Goal: Find specific page/section: Find specific page/section

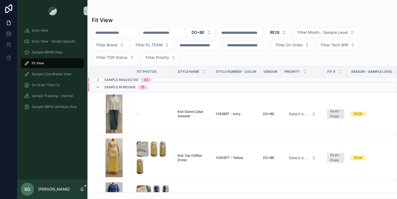
click at [251, 4] on div "Fit View DO+BE RE26 Filter Month - Sample Level Filter Brand Filter PL TEAM Fil…" at bounding box center [242, 96] width 310 height 193
click at [216, 32] on button "DO+BE" at bounding box center [201, 32] width 29 height 10
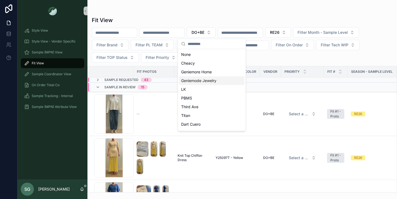
scroll to position [252, 0]
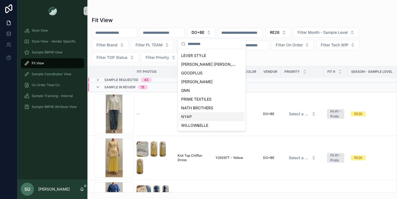
click at [191, 117] on span "NYAP" at bounding box center [186, 116] width 11 height 5
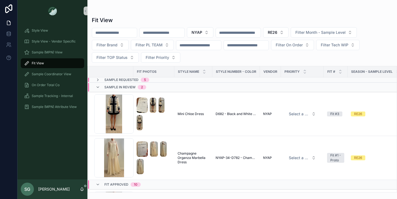
click at [277, 19] on div "Fit View" at bounding box center [242, 20] width 301 height 8
click at [98, 80] on icon "scrollable content" at bounding box center [98, 80] width 4 height 4
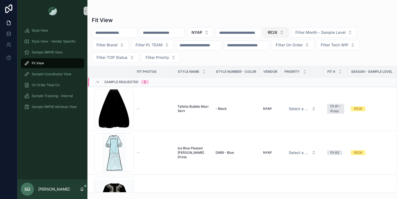
click at [289, 33] on button "RE26" at bounding box center [275, 32] width 25 height 10
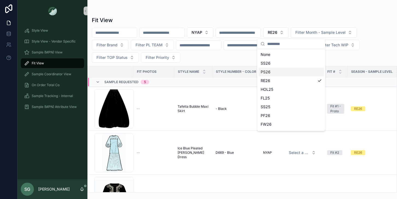
click at [272, 71] on div "PS26" at bounding box center [291, 72] width 66 height 9
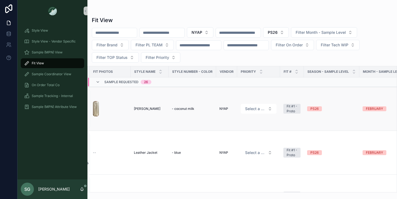
scroll to position [0, 45]
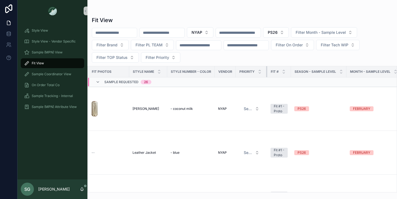
drag, startPoint x: 278, startPoint y: 72, endPoint x: 266, endPoint y: 71, distance: 11.5
click at [266, 71] on div "scrollable content" at bounding box center [267, 71] width 2 height 11
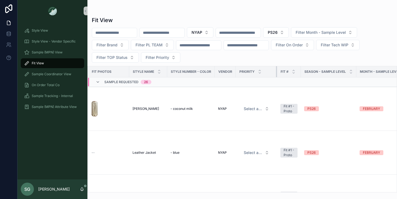
drag, startPoint x: 266, startPoint y: 71, endPoint x: 276, endPoint y: 71, distance: 9.8
click at [276, 71] on div "scrollable content" at bounding box center [277, 71] width 2 height 11
click at [236, 71] on th "PRIORITY" at bounding box center [256, 71] width 41 height 11
drag, startPoint x: 235, startPoint y: 71, endPoint x: 230, endPoint y: 71, distance: 4.6
click at [230, 71] on th "Vendor" at bounding box center [225, 71] width 21 height 11
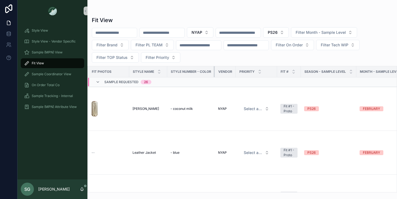
drag, startPoint x: 213, startPoint y: 71, endPoint x: 203, endPoint y: 71, distance: 10.4
click at [203, 71] on th "Style Number - Color" at bounding box center [191, 71] width 48 height 11
drag, startPoint x: 166, startPoint y: 72, endPoint x: 158, endPoint y: 71, distance: 8.5
click at [158, 71] on th "STYLE NAME" at bounding box center [146, 71] width 35 height 11
drag, startPoint x: 353, startPoint y: 72, endPoint x: 336, endPoint y: 72, distance: 16.7
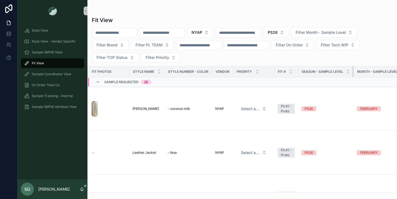
click at [336, 72] on th "Season - Sample Level" at bounding box center [325, 71] width 55 height 11
click at [84, 10] on icon "scrollable content" at bounding box center [86, 11] width 4 height 4
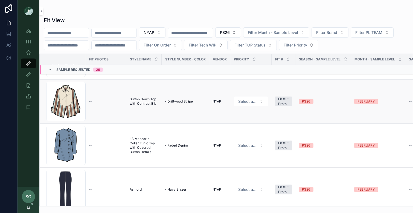
scroll to position [1059, 0]
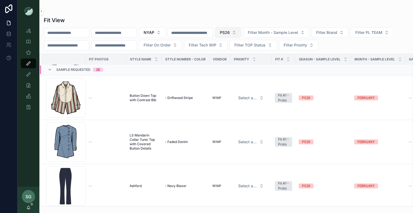
click at [241, 31] on button "PS26" at bounding box center [228, 32] width 26 height 10
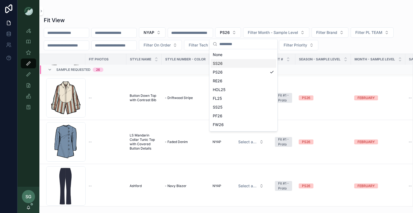
click at [235, 63] on div "SS26" at bounding box center [243, 63] width 66 height 9
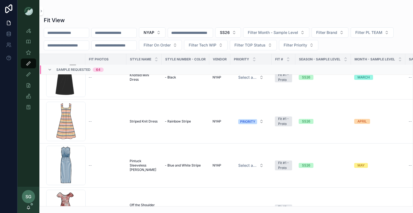
scroll to position [36, 0]
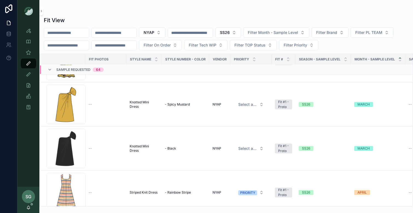
click at [397, 57] on icon "scrollable content" at bounding box center [400, 58] width 4 height 4
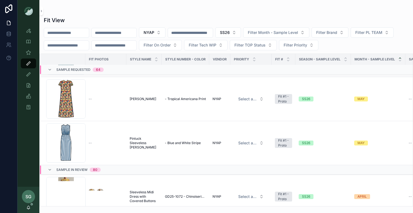
scroll to position [2737, 0]
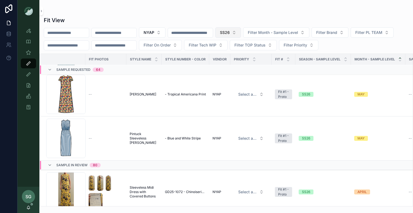
click at [241, 31] on button "SS26" at bounding box center [228, 32] width 26 height 10
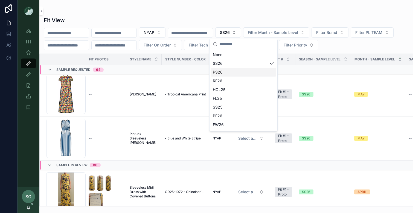
click at [232, 73] on div "PS26" at bounding box center [243, 72] width 66 height 9
